Goal: Task Accomplishment & Management: Manage account settings

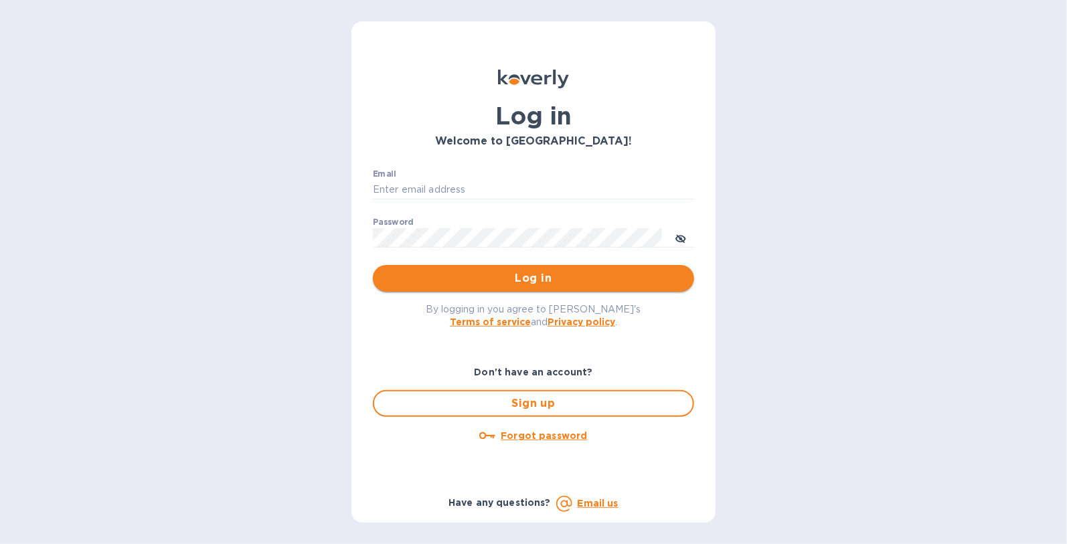
type input "[EMAIL_ADDRESS][DOMAIN_NAME]"
click at [485, 280] on span "Log in" at bounding box center [534, 279] width 300 height 16
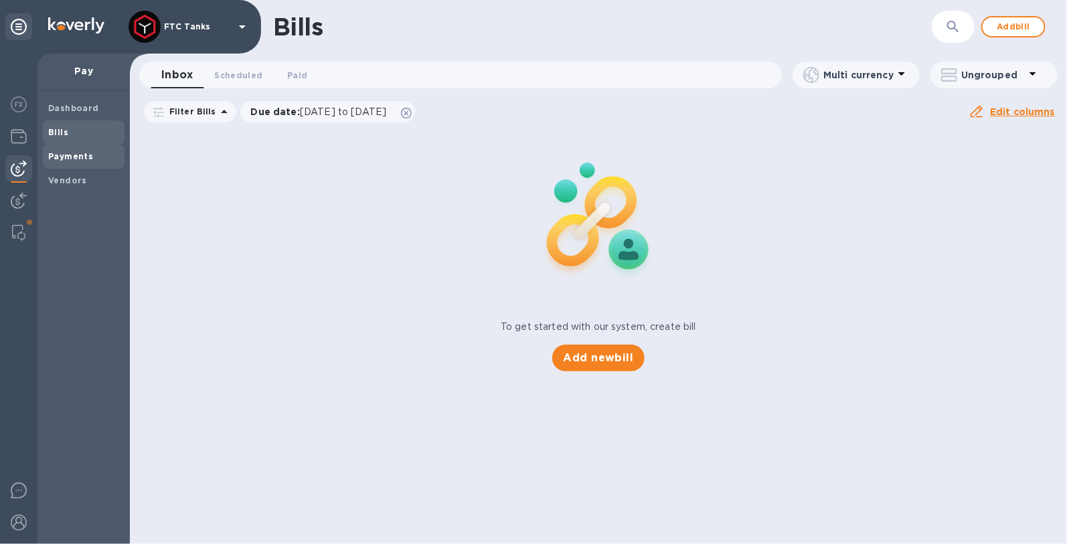
click at [74, 163] on span "Payments" at bounding box center [70, 156] width 45 height 13
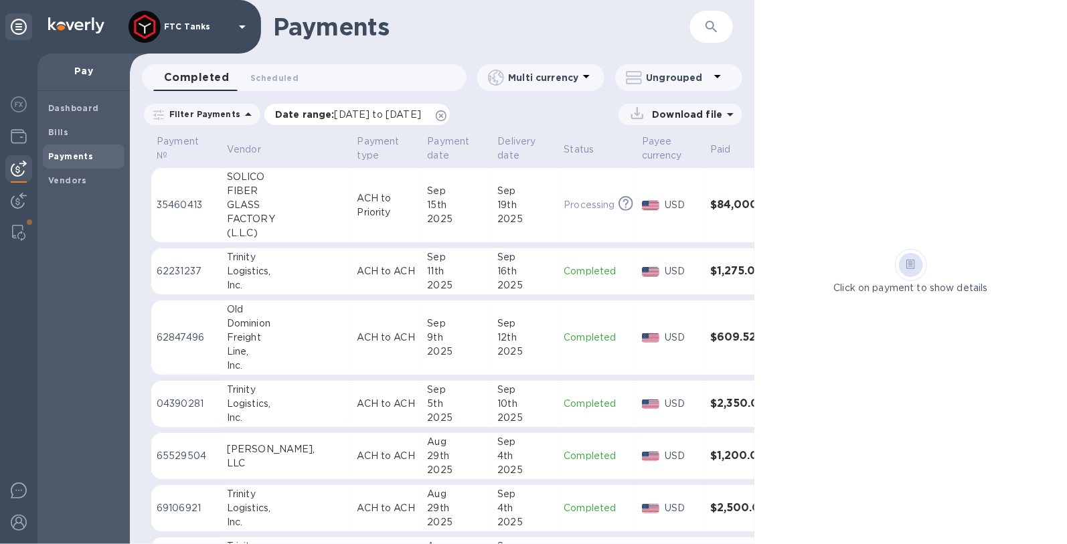
click at [447, 116] on icon at bounding box center [441, 115] width 11 height 11
